Goal: Transaction & Acquisition: Obtain resource

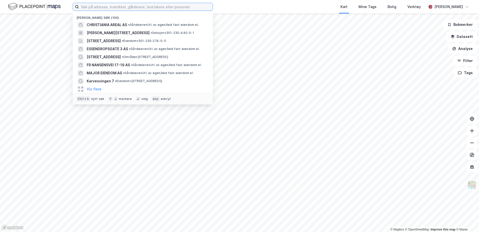
click at [153, 5] on input at bounding box center [146, 7] width 134 height 8
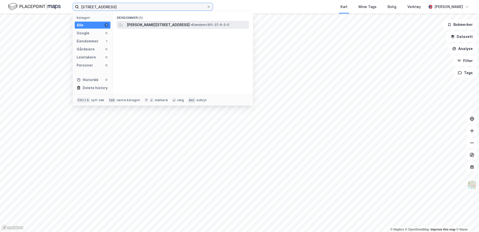
type input "[STREET_ADDRESS]"
click at [212, 24] on span "• Eiendom • 301-37-6-0-0" at bounding box center [210, 25] width 39 height 4
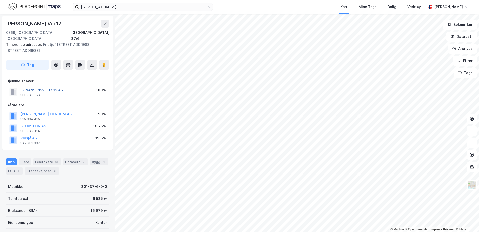
click at [0, 0] on button "FR NANSENSVEI 17 19 AS" at bounding box center [0, 0] width 0 height 0
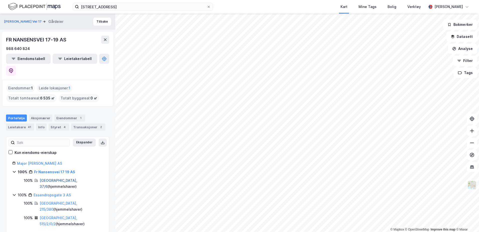
click at [47, 178] on link "[GEOGRAPHIC_DATA], 37/6" at bounding box center [59, 183] width 38 height 10
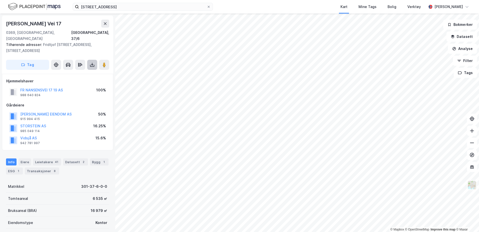
click at [92, 61] on button at bounding box center [92, 65] width 10 height 10
click at [73, 73] on div "Last ned grunnbok" at bounding box center [67, 75] width 29 height 4
